Goal: Task Accomplishment & Management: Manage account settings

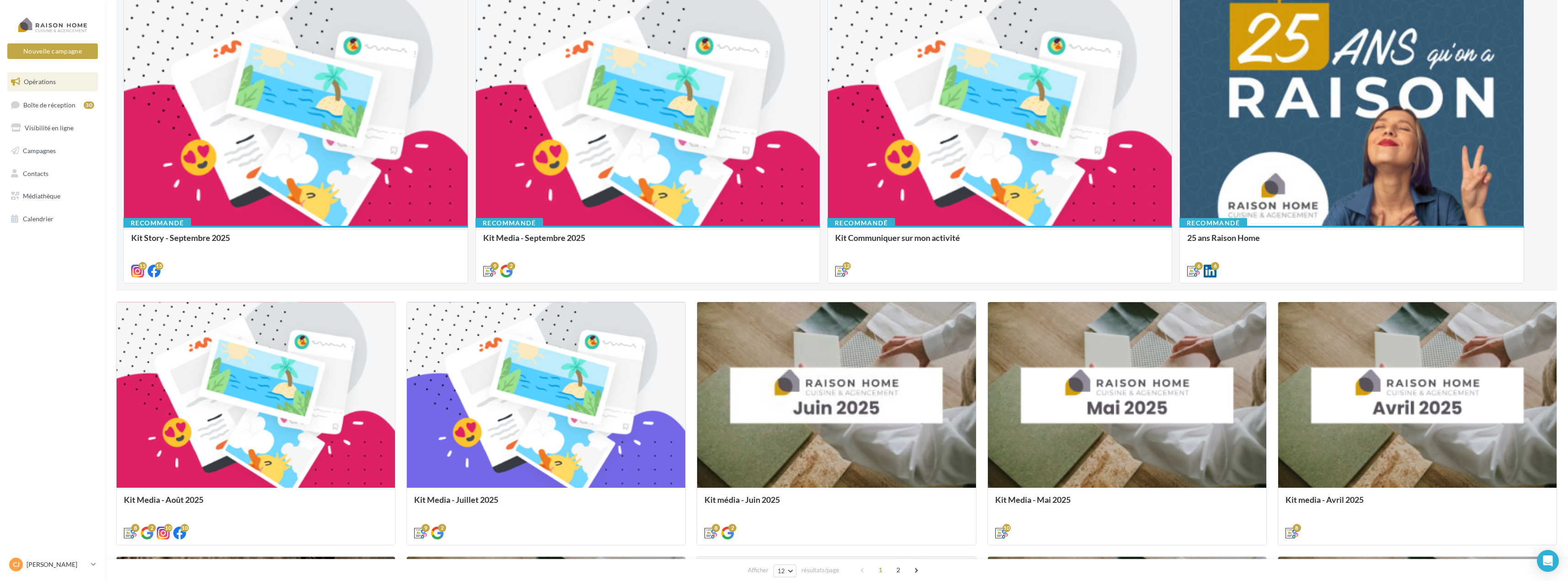
scroll to position [137, 0]
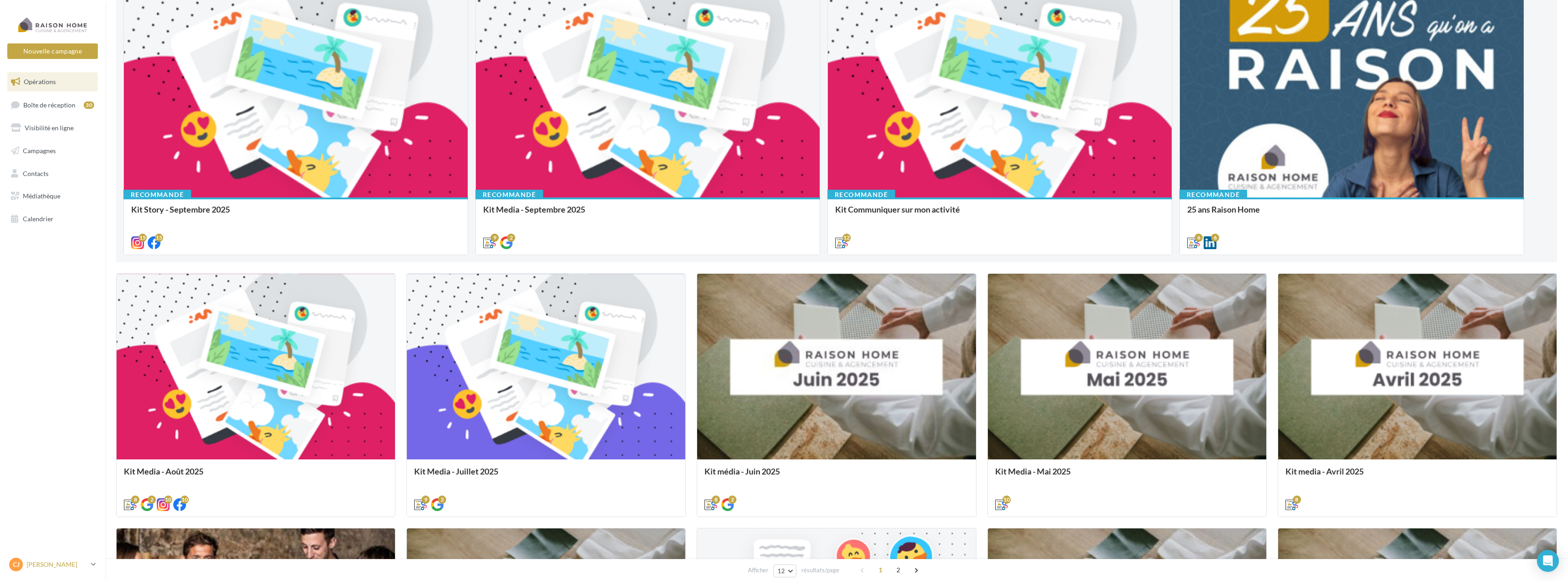
click at [69, 566] on p "[PERSON_NAME]" at bounding box center [57, 564] width 61 height 9
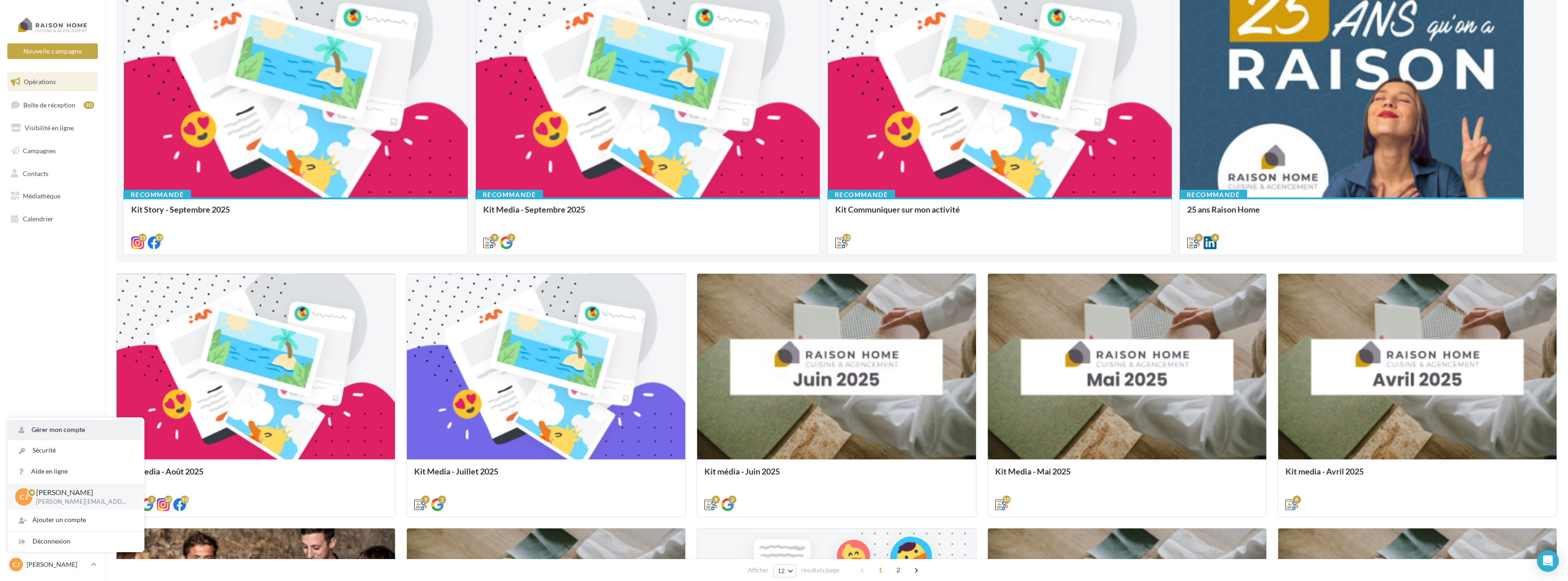
click at [60, 430] on link "Gérer mon compte" at bounding box center [76, 430] width 136 height 21
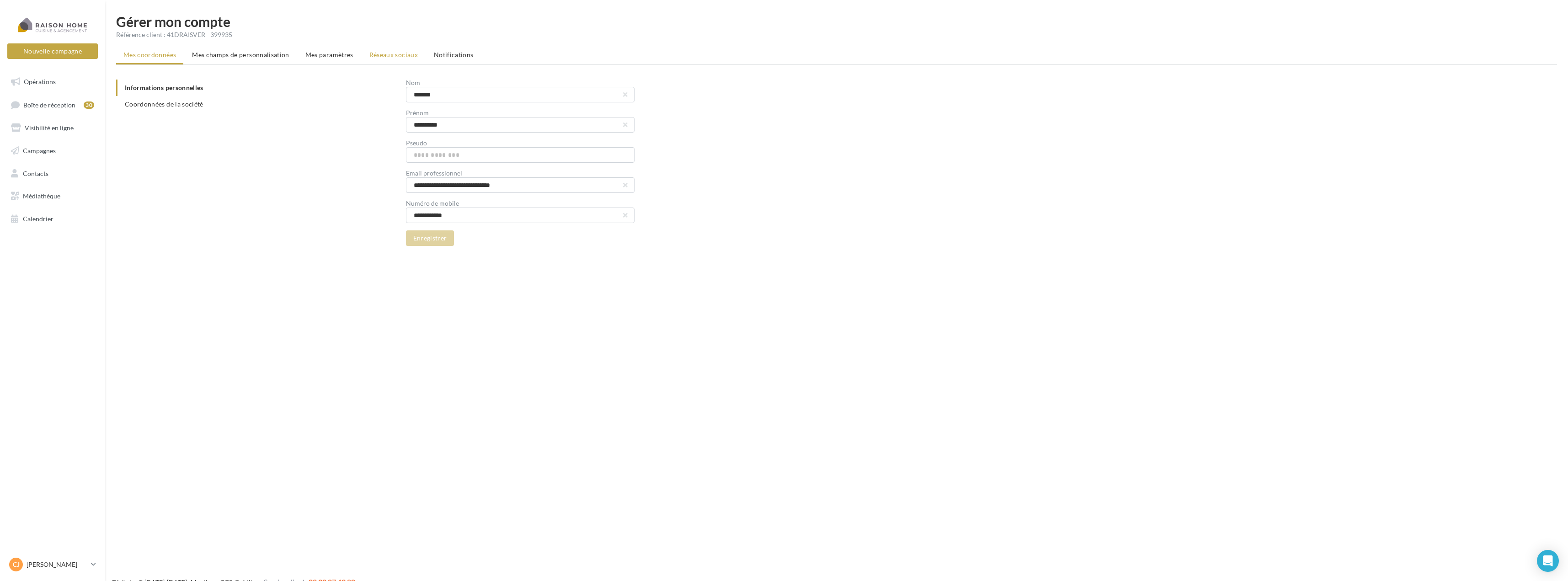
click at [388, 50] on li "Réseaux sociaux" at bounding box center [394, 55] width 63 height 16
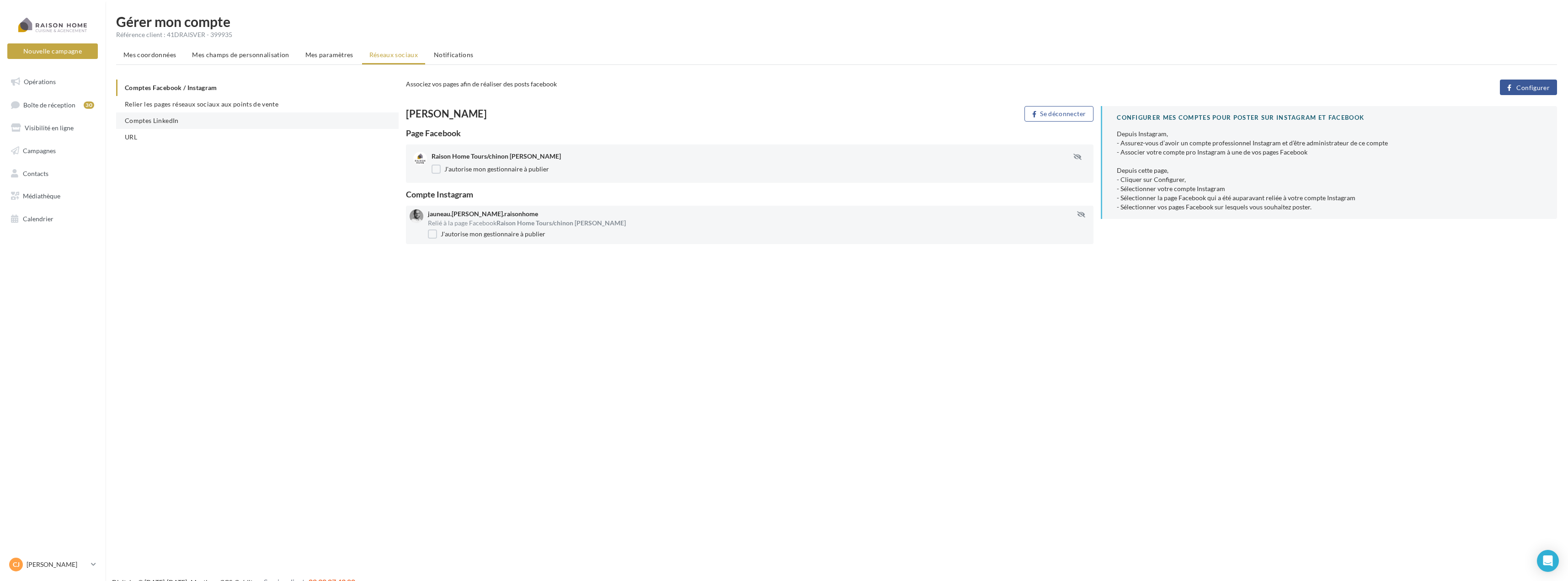
click at [194, 117] on li "Comptes LinkedIn" at bounding box center [257, 120] width 282 height 16
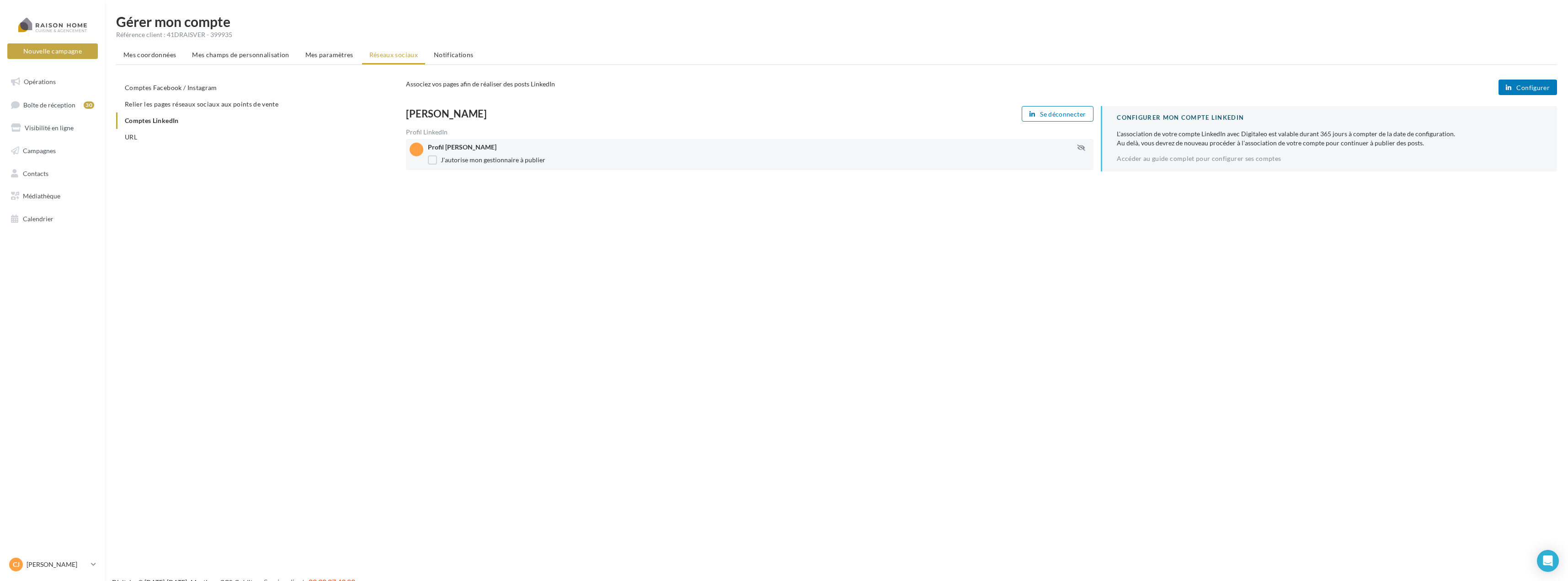
click at [1520, 84] on span "Configurer" at bounding box center [1533, 88] width 33 height 7
